Goal: Task Accomplishment & Management: Use online tool/utility

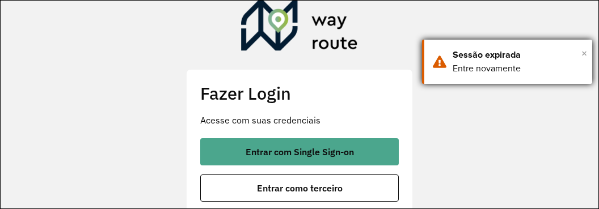
click at [586, 57] on span "×" at bounding box center [584, 53] width 6 height 17
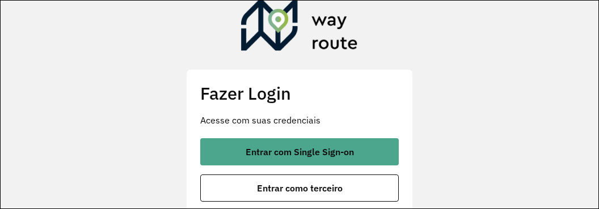
click at [377, 141] on button "Entrar com Single Sign-on" at bounding box center [299, 151] width 198 height 27
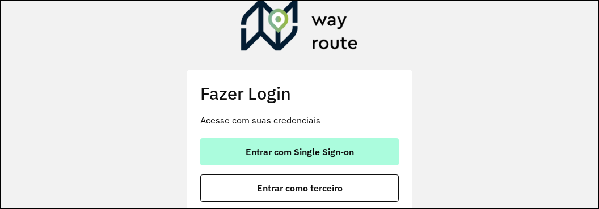
click at [361, 154] on button "Entrar com Single Sign-on" at bounding box center [299, 151] width 198 height 27
click at [345, 159] on button "Entrar com Single Sign-on" at bounding box center [299, 151] width 198 height 27
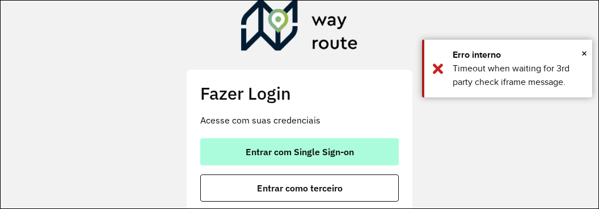
click at [584, 52] on span "×" at bounding box center [584, 53] width 6 height 17
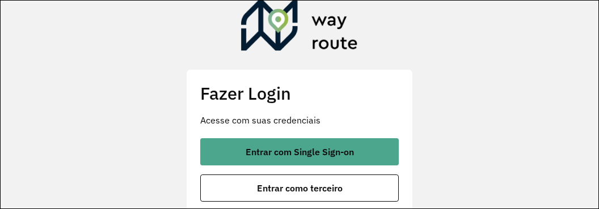
click at [357, 157] on button "Entrar com Single Sign-on" at bounding box center [299, 151] width 198 height 27
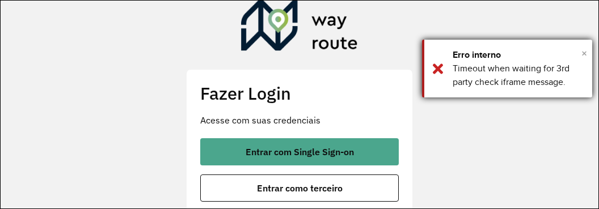
click at [585, 52] on span "×" at bounding box center [584, 53] width 6 height 17
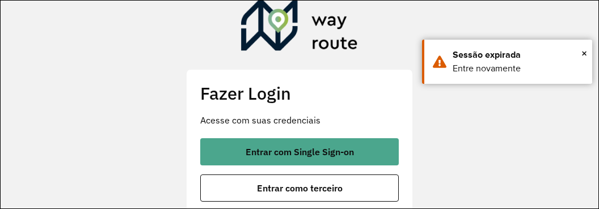
click at [585, 57] on span "×" at bounding box center [584, 53] width 6 height 17
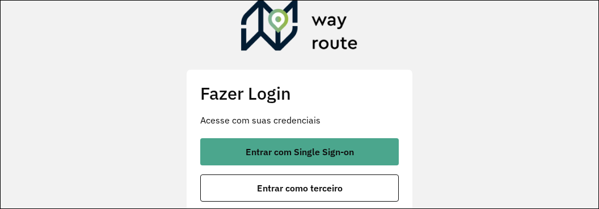
click at [350, 154] on span "Entrar com Single Sign-on" at bounding box center [300, 151] width 108 height 9
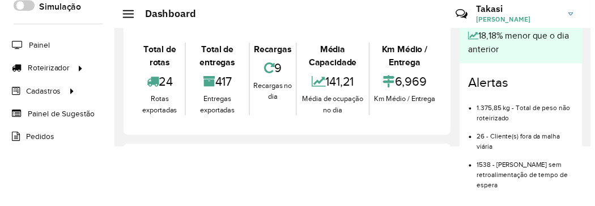
scroll to position [52, 0]
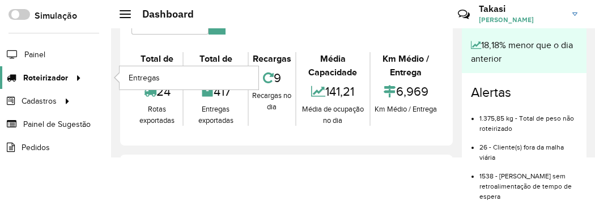
click at [45, 74] on span "Roteirizador" at bounding box center [45, 78] width 45 height 12
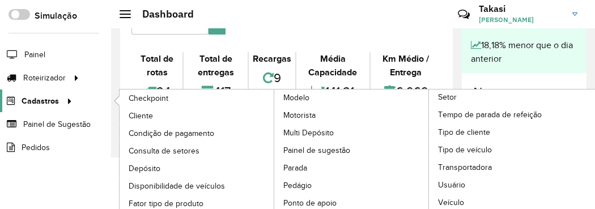
click at [50, 92] on link "Cadastros" at bounding box center [38, 101] width 76 height 23
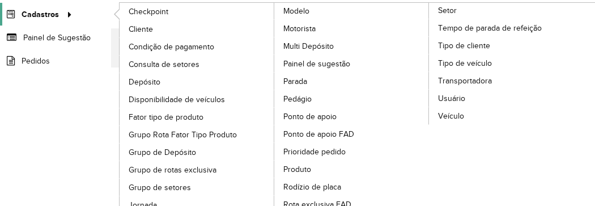
scroll to position [165, 0]
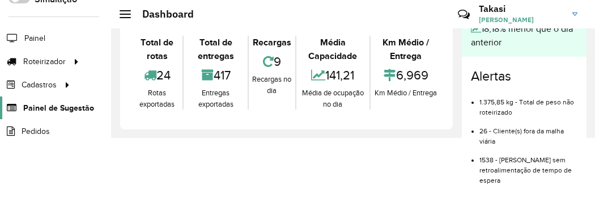
click at [32, 114] on span "Painel de Sugestão" at bounding box center [58, 108] width 71 height 12
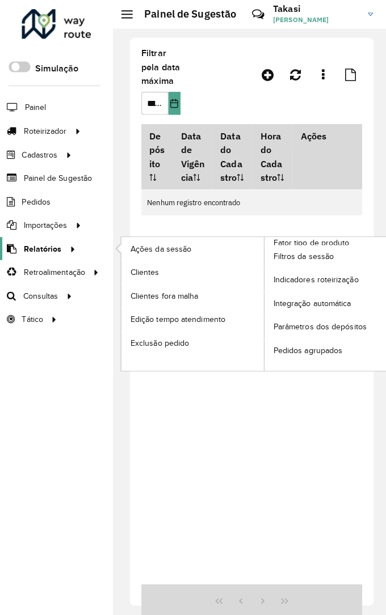
click at [65, 209] on icon at bounding box center [70, 244] width 10 height 17
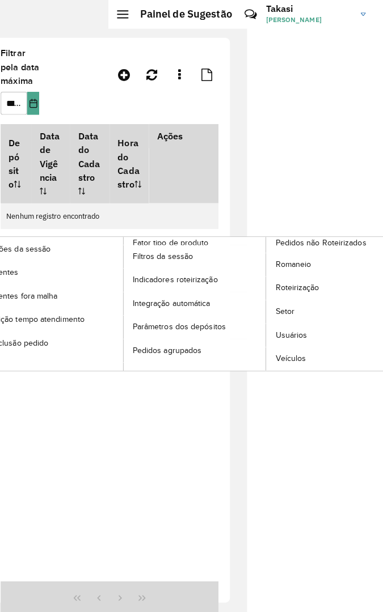
scroll to position [0, 160]
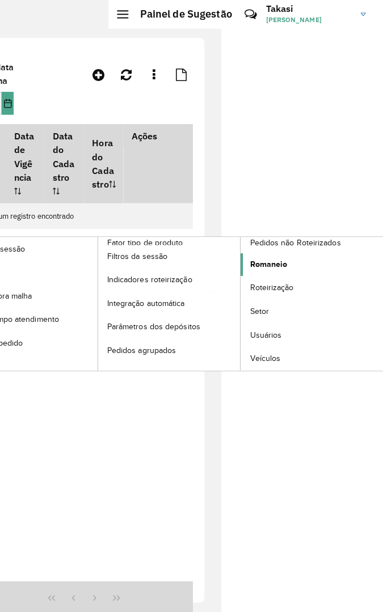
click at [273, 209] on span "Romaneio" at bounding box center [269, 261] width 37 height 12
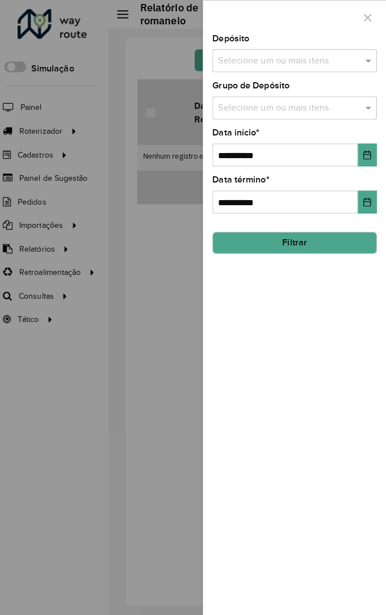
click at [310, 57] on input "text" at bounding box center [289, 61] width 145 height 14
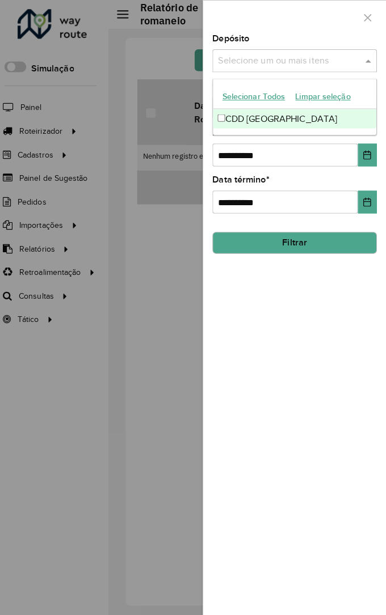
click at [284, 112] on div "CDD Petropolis" at bounding box center [294, 117] width 161 height 19
click at [281, 209] on div "**********" at bounding box center [295, 324] width 180 height 581
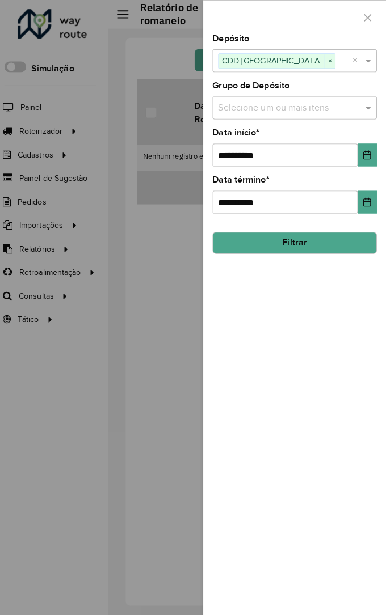
click at [299, 209] on button "Filtrar" at bounding box center [295, 240] width 162 height 22
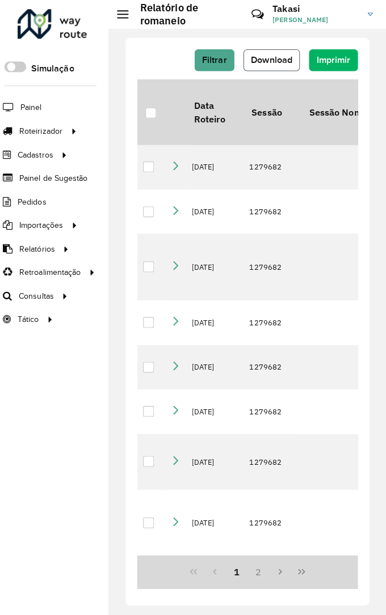
click at [264, 62] on span "Download" at bounding box center [272, 59] width 41 height 10
click at [281, 209] on icon "Next Page" at bounding box center [280, 564] width 9 height 9
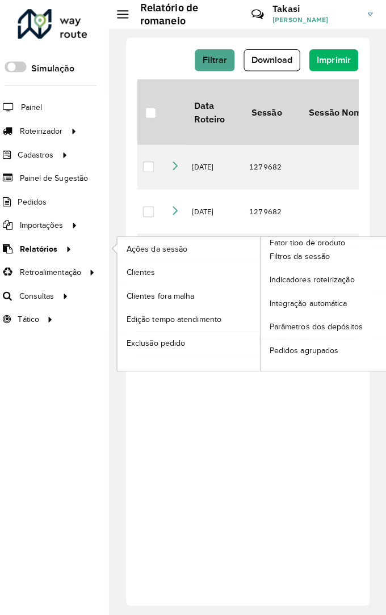
click at [56, 209] on span "Relatórios" at bounding box center [41, 246] width 37 height 12
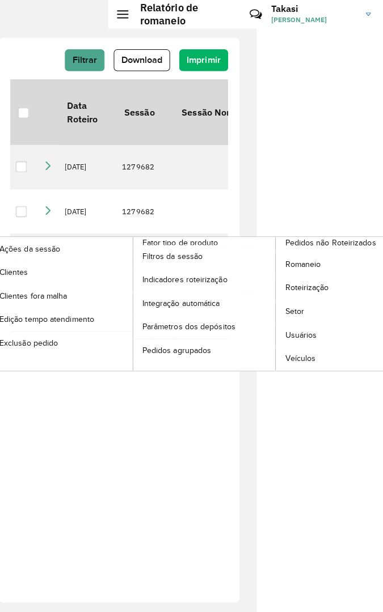
scroll to position [0, 160]
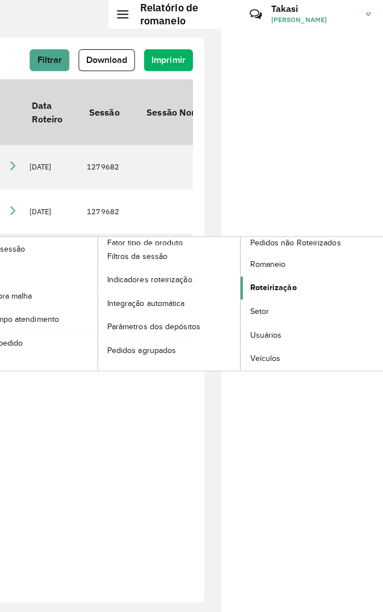
click at [279, 209] on span "Roteirização" at bounding box center [274, 284] width 46 height 12
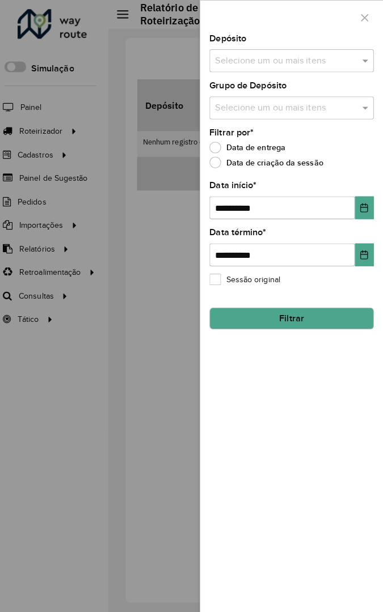
click at [331, 55] on input "text" at bounding box center [286, 61] width 145 height 14
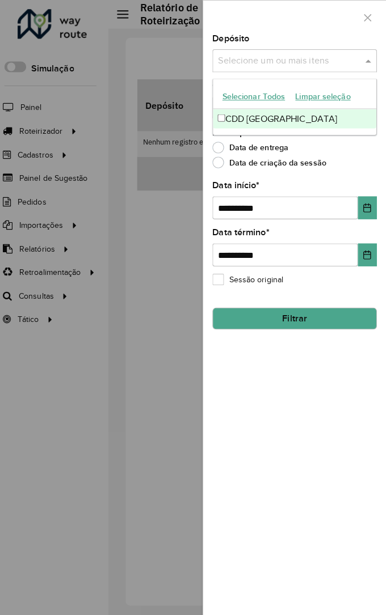
click at [301, 122] on div "CDD Petropolis" at bounding box center [294, 117] width 161 height 19
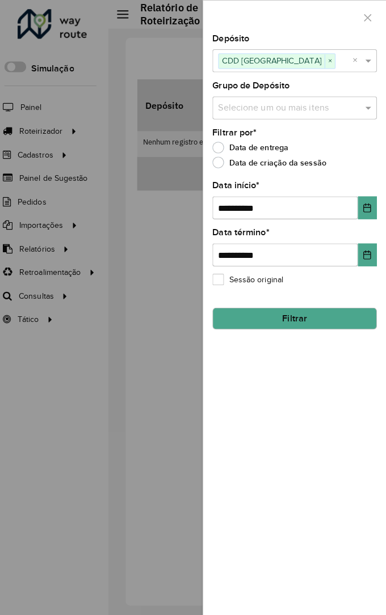
click at [263, 209] on div "**********" at bounding box center [295, 324] width 180 height 581
click at [306, 209] on button "Filtrar" at bounding box center [295, 315] width 162 height 22
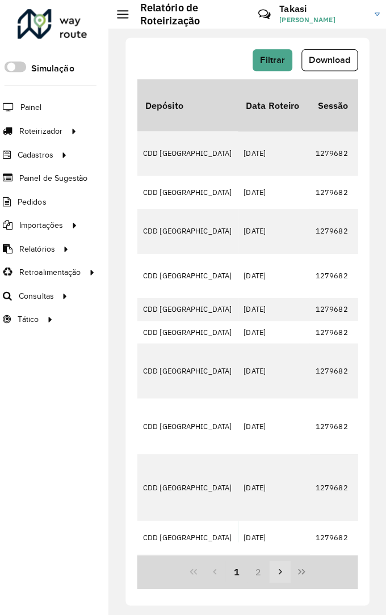
click at [272, 209] on button "Next Page" at bounding box center [281, 565] width 22 height 22
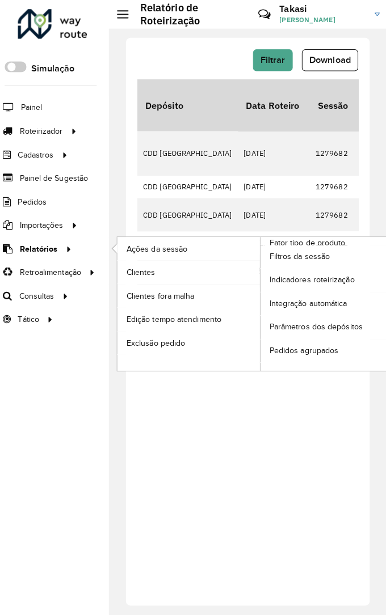
click at [65, 209] on icon at bounding box center [70, 244] width 10 height 17
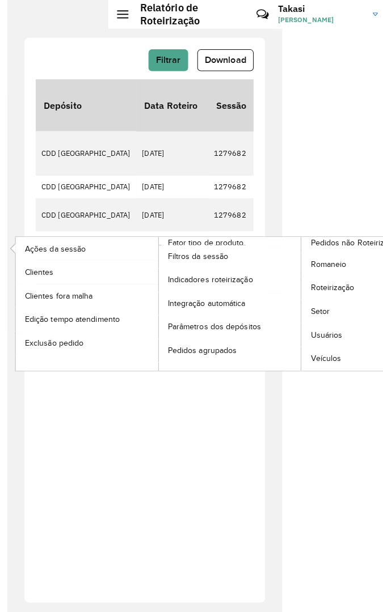
scroll to position [0, 160]
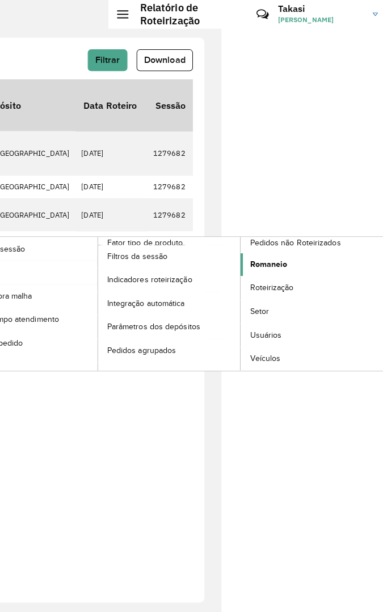
click at [277, 209] on span "Romaneio" at bounding box center [269, 261] width 37 height 12
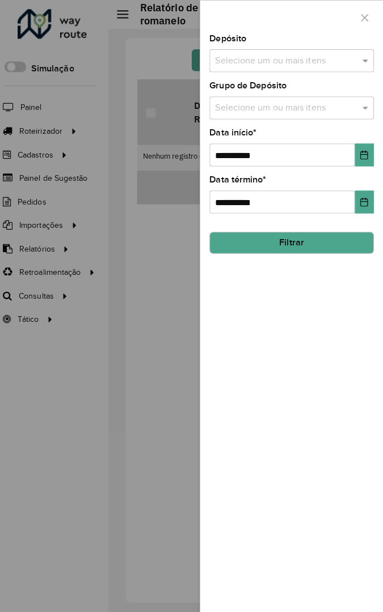
click at [339, 58] on input "text" at bounding box center [286, 61] width 145 height 14
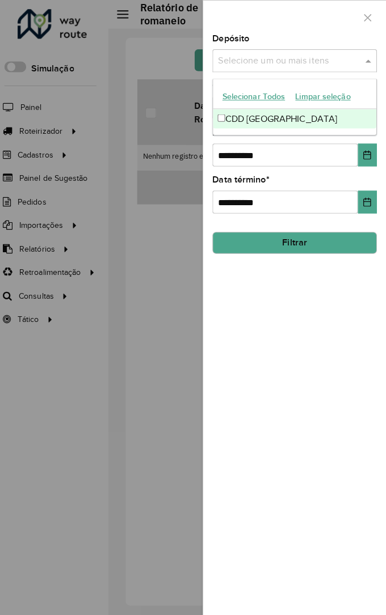
click at [302, 112] on div "CDD Petropolis" at bounding box center [294, 117] width 161 height 19
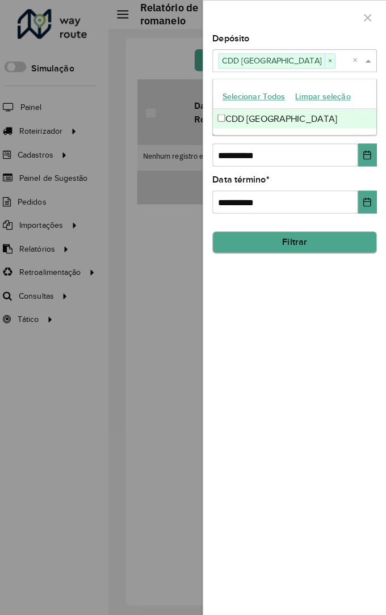
click at [301, 209] on button "Filtrar" at bounding box center [295, 240] width 162 height 22
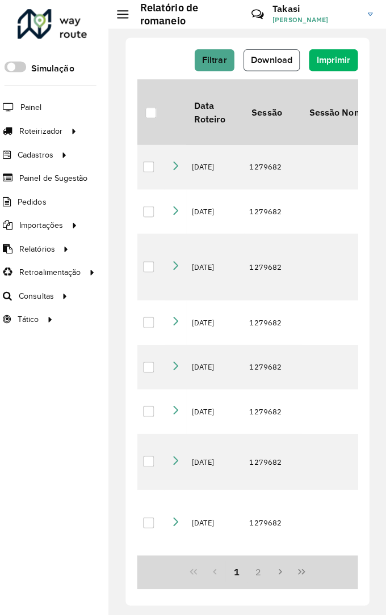
click at [276, 68] on button "Download" at bounding box center [272, 60] width 56 height 22
click at [273, 209] on button "Next Page" at bounding box center [281, 565] width 22 height 22
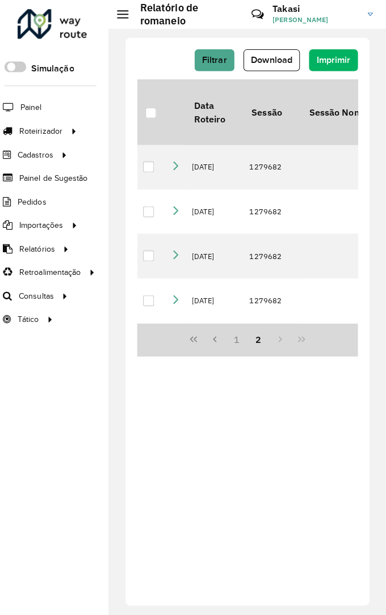
click at [279, 209] on div "1 2" at bounding box center [249, 335] width 218 height 33
click at [47, 209] on span "Relatórios" at bounding box center [40, 246] width 35 height 12
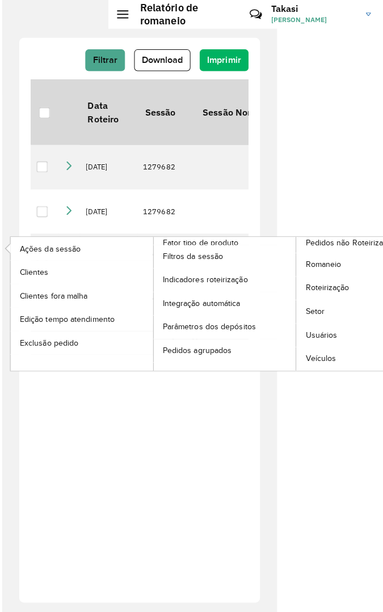
scroll to position [0, 160]
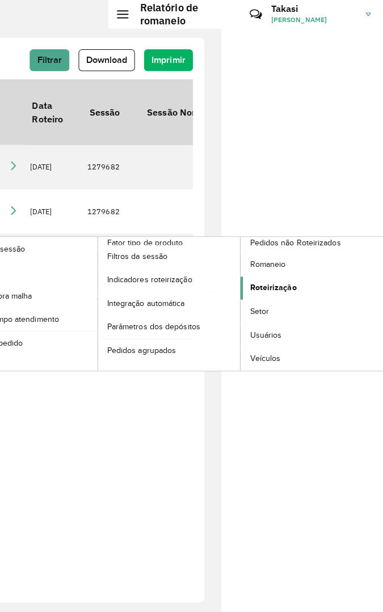
click at [282, 209] on span "Roteirização" at bounding box center [274, 284] width 46 height 12
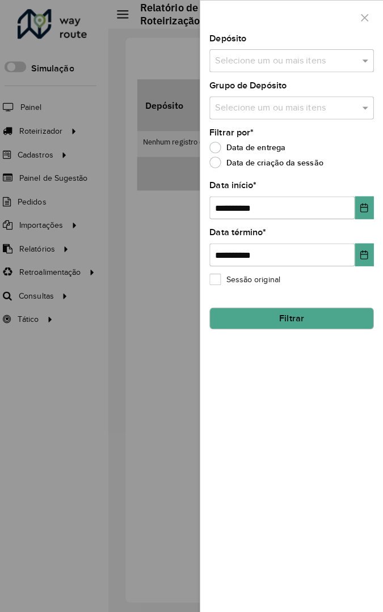
click at [329, 61] on input "text" at bounding box center [286, 61] width 145 height 14
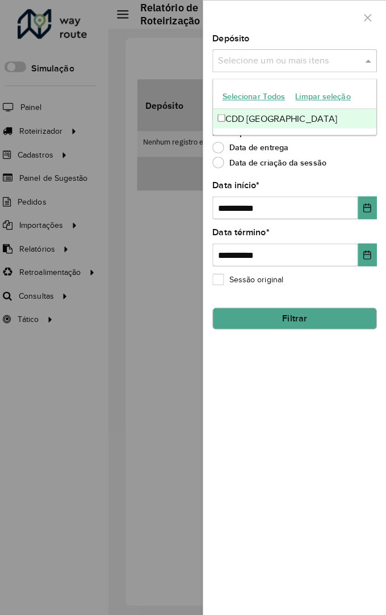
click at [271, 125] on div "CDD Petropolis" at bounding box center [294, 117] width 161 height 19
click at [281, 209] on div "**********" at bounding box center [295, 324] width 180 height 581
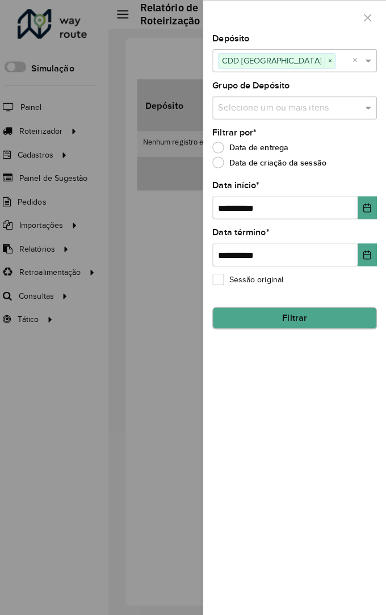
click at [291, 209] on button "Filtrar" at bounding box center [295, 314] width 162 height 22
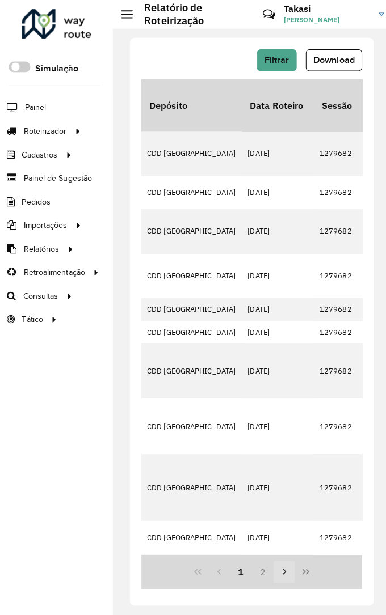
click at [271, 209] on button "Next Page" at bounding box center [281, 565] width 22 height 22
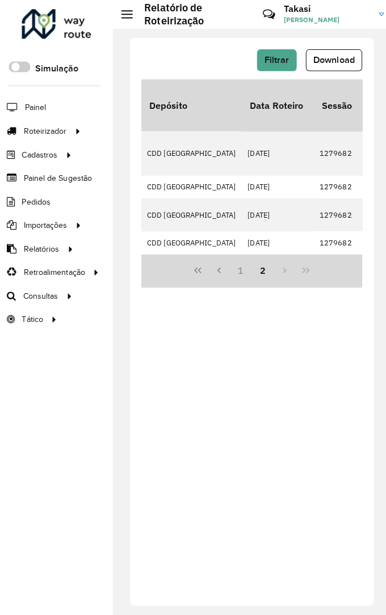
click at [268, 209] on button "2" at bounding box center [259, 268] width 22 height 22
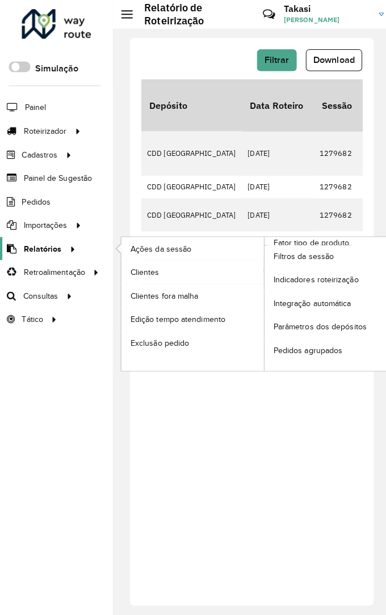
click at [65, 209] on icon at bounding box center [70, 244] width 10 height 17
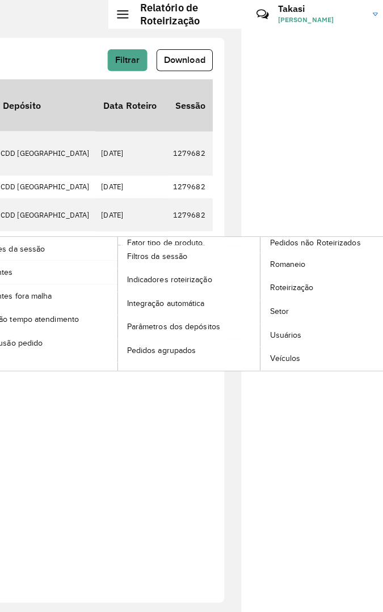
scroll to position [0, 160]
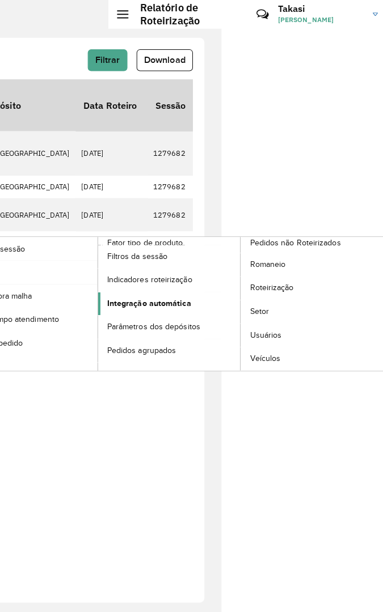
click at [146, 209] on span "Integração automática" at bounding box center [151, 300] width 83 height 12
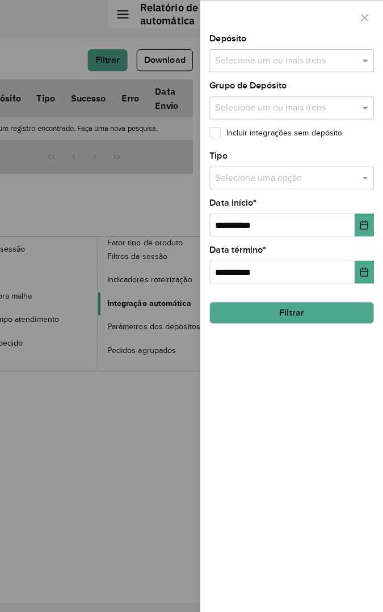
click at [140, 209] on div at bounding box center [191, 306] width 383 height 612
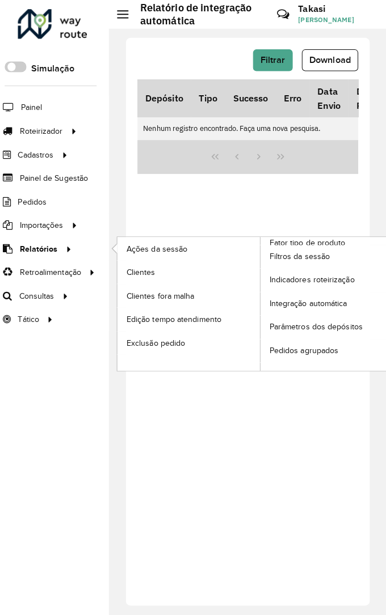
click at [61, 209] on div at bounding box center [69, 246] width 17 height 12
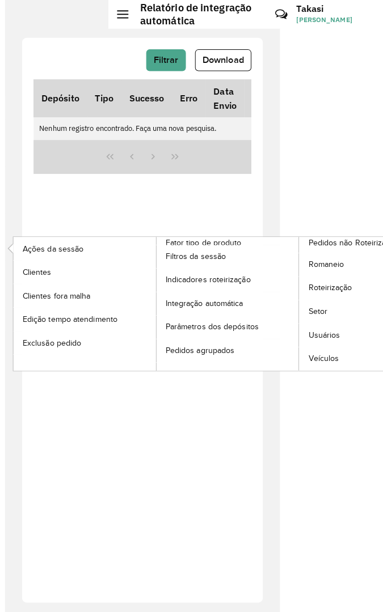
scroll to position [0, 128]
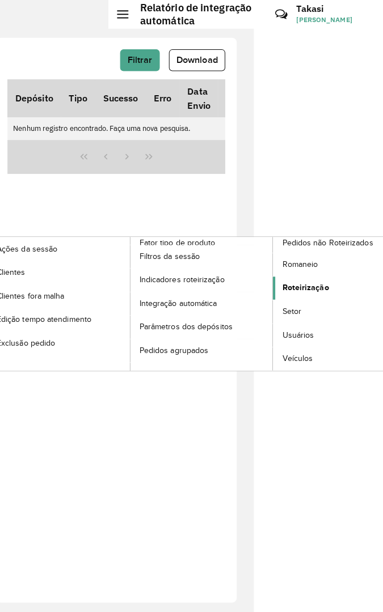
click at [312, 209] on span "Roteirização" at bounding box center [305, 284] width 46 height 12
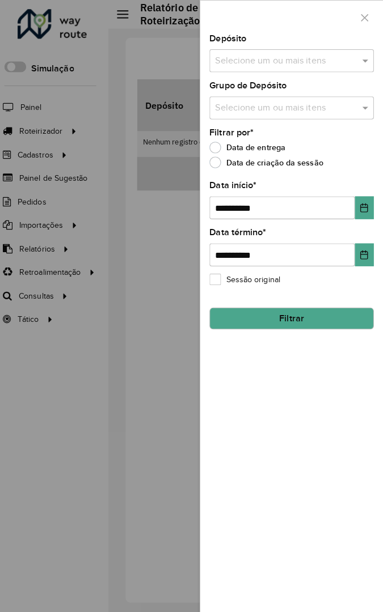
click at [335, 55] on input "text" at bounding box center [286, 61] width 145 height 14
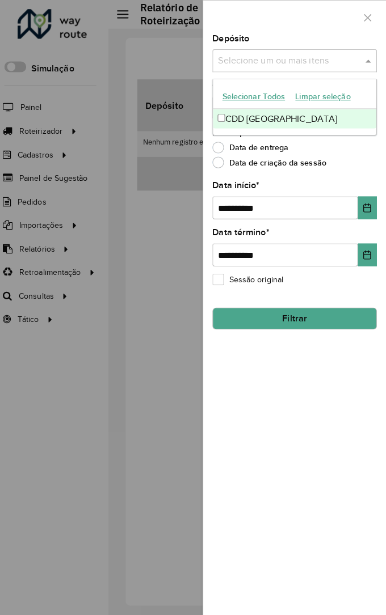
click at [284, 117] on div "CDD Petropolis" at bounding box center [294, 117] width 161 height 19
click at [262, 209] on div "**********" at bounding box center [295, 324] width 180 height 581
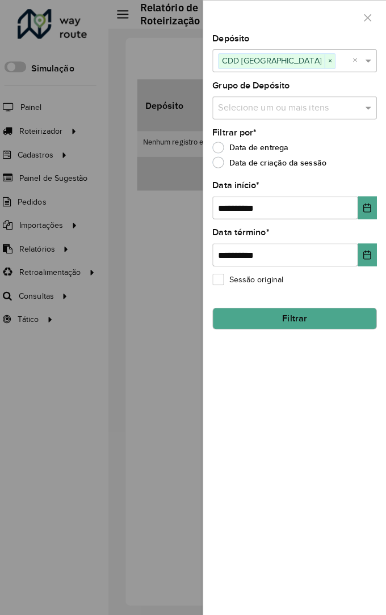
click at [288, 209] on button "Filtrar" at bounding box center [295, 315] width 162 height 22
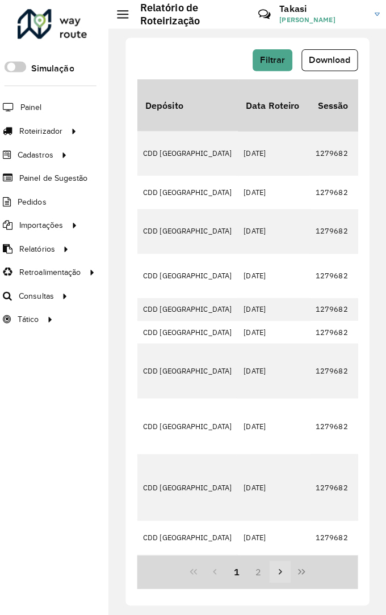
click at [277, 209] on icon "Next Page" at bounding box center [280, 564] width 9 height 9
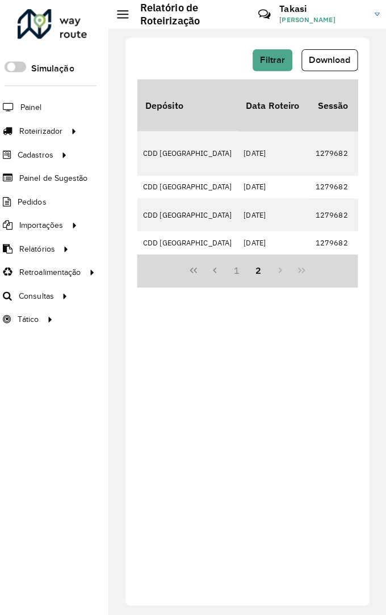
click at [299, 209] on div "1 2" at bounding box center [249, 267] width 218 height 33
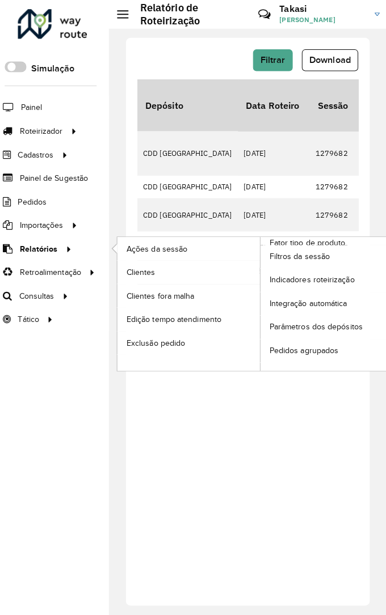
click at [54, 209] on span "Relatórios" at bounding box center [41, 246] width 37 height 12
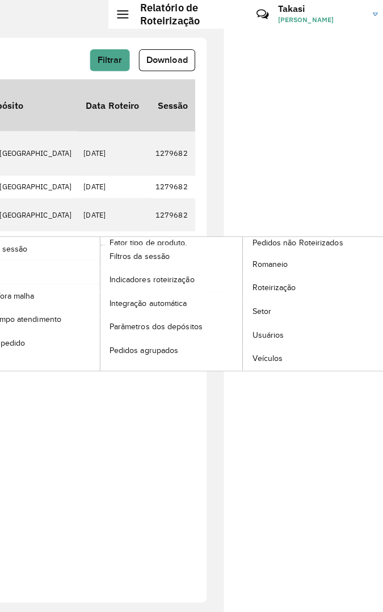
scroll to position [0, 160]
click at [271, 209] on span "Romaneio" at bounding box center [269, 261] width 37 height 12
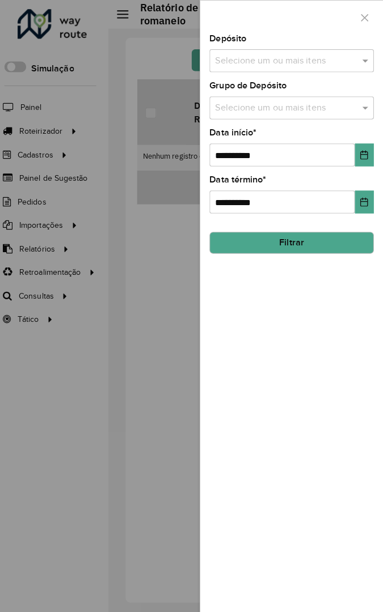
click at [327, 57] on input "text" at bounding box center [286, 61] width 145 height 14
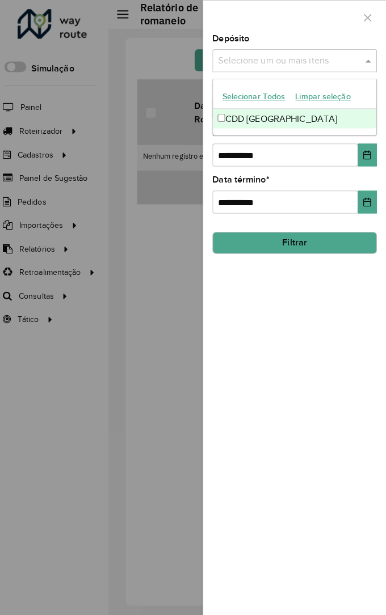
click at [273, 117] on div "CDD Petropolis" at bounding box center [294, 117] width 161 height 19
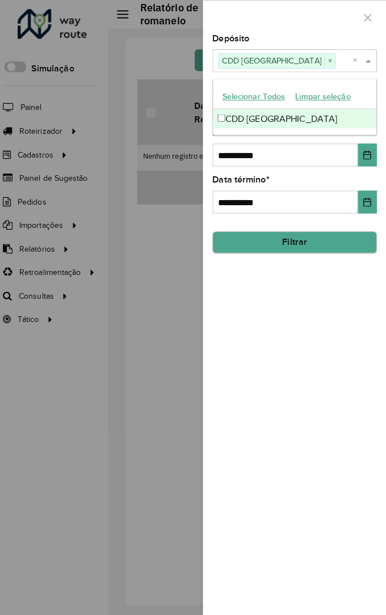
click at [282, 209] on button "Filtrar" at bounding box center [295, 240] width 162 height 22
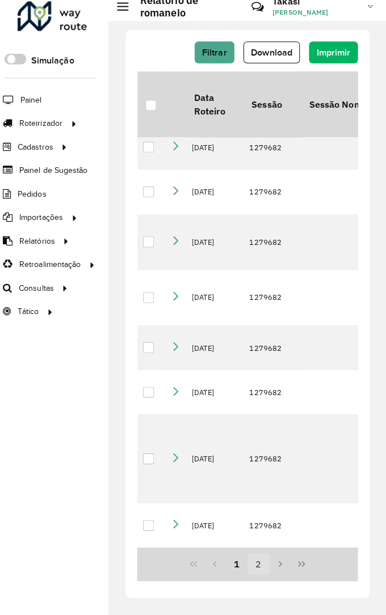
click at [259, 209] on button "2" at bounding box center [259, 565] width 22 height 22
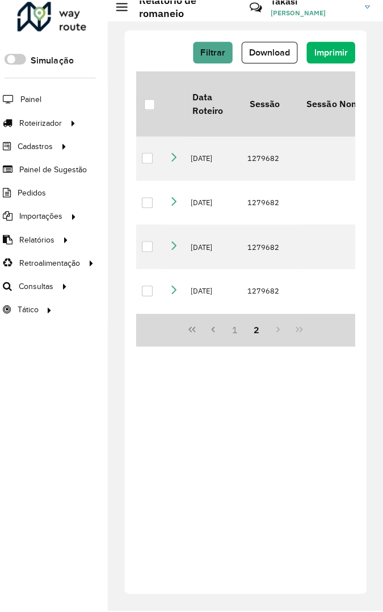
scroll to position [0, 109]
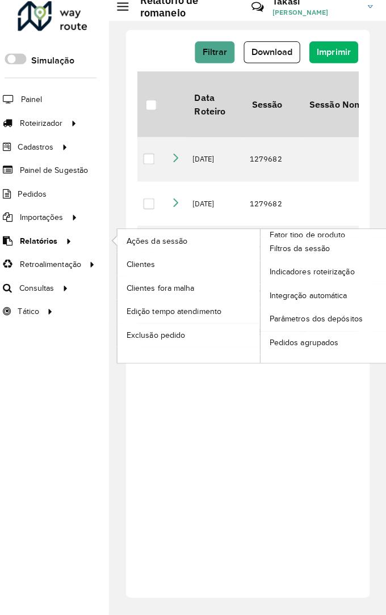
click at [65, 209] on icon at bounding box center [70, 244] width 10 height 17
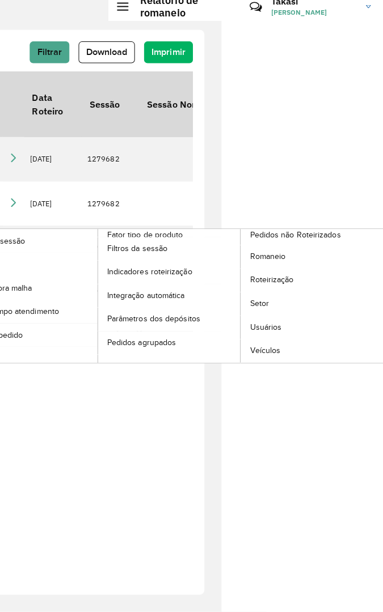
scroll to position [3, 160]
click at [265, 209] on span "Roteirização" at bounding box center [274, 284] width 46 height 12
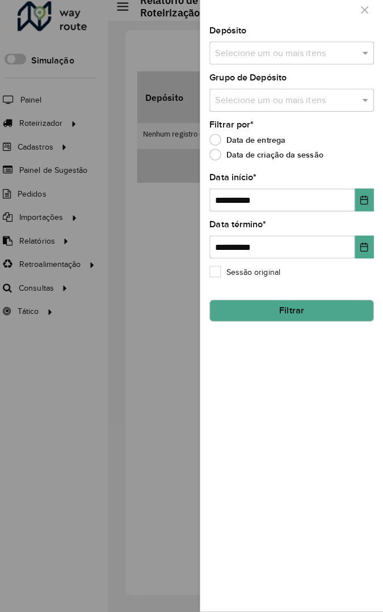
click at [329, 58] on input "text" at bounding box center [286, 61] width 145 height 14
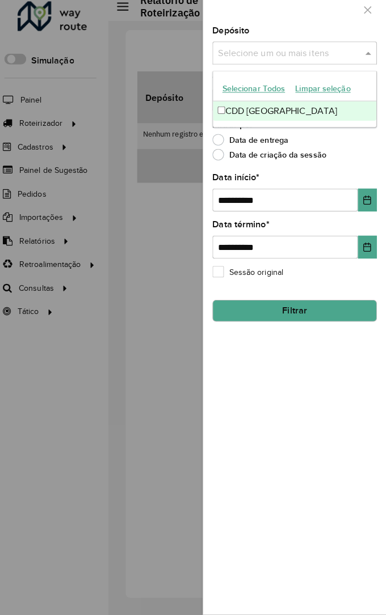
click at [267, 117] on div "CDD Petropolis" at bounding box center [294, 117] width 161 height 19
click at [276, 209] on div "**********" at bounding box center [295, 324] width 180 height 581
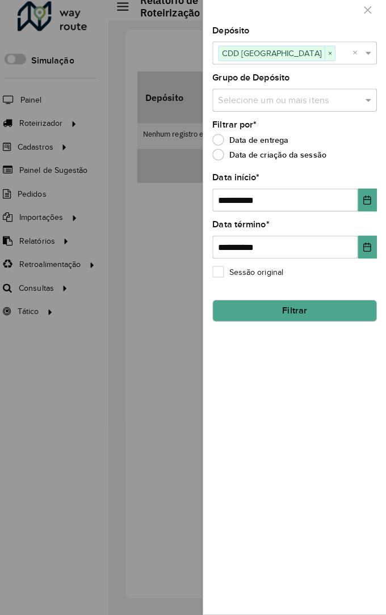
click at [331, 105] on input "text" at bounding box center [289, 107] width 145 height 14
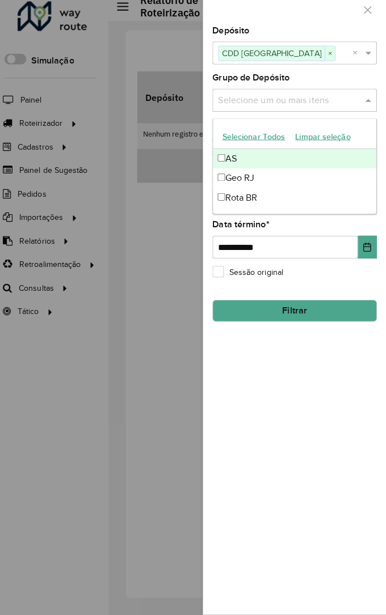
click at [274, 184] on div "Geo RJ" at bounding box center [294, 183] width 161 height 19
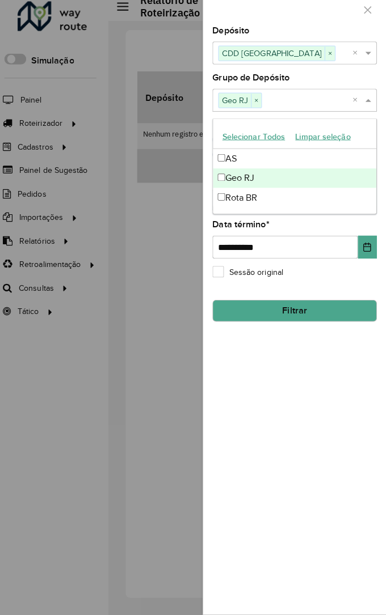
click at [293, 209] on div "**********" at bounding box center [295, 324] width 180 height 581
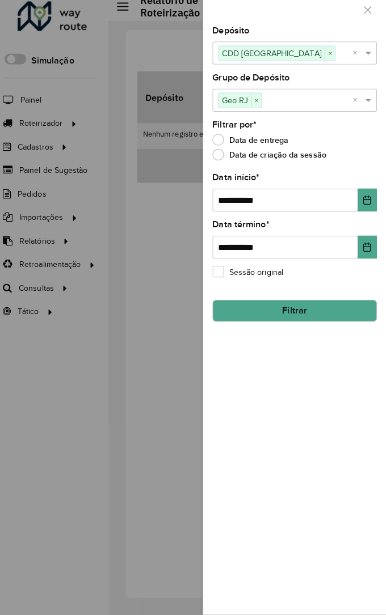
click at [290, 209] on button "Filtrar" at bounding box center [295, 315] width 162 height 22
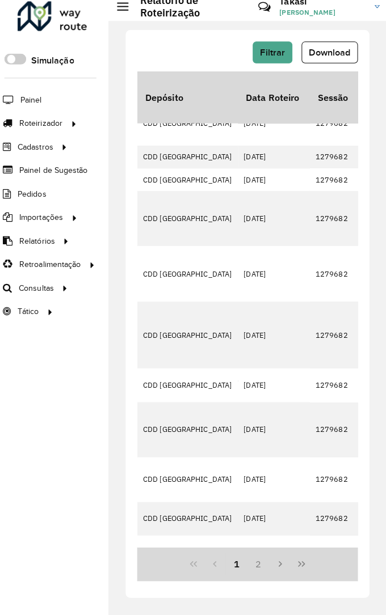
scroll to position [231, 0]
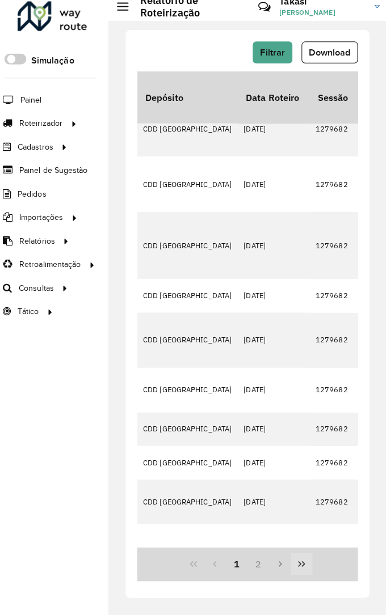
click at [309, 209] on button "Last Page" at bounding box center [302, 565] width 22 height 22
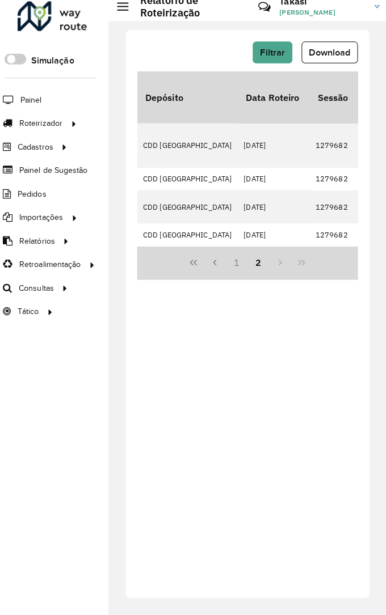
scroll to position [0, 0]
click at [307, 209] on div "1 2" at bounding box center [249, 267] width 218 height 33
